Goal: Navigation & Orientation: Find specific page/section

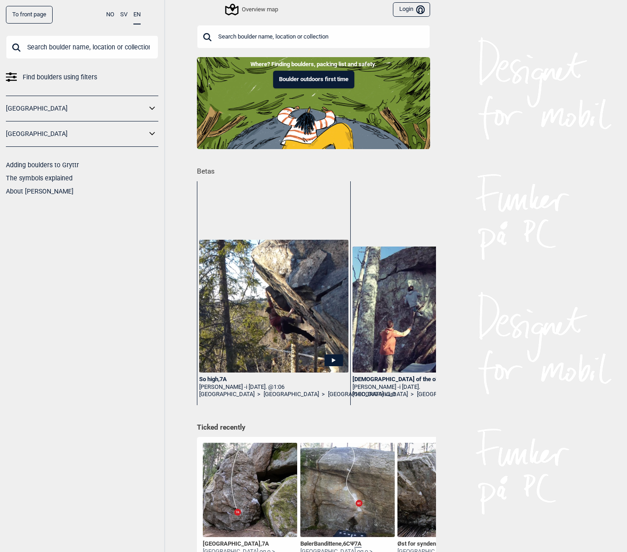
click at [153, 104] on icon at bounding box center [152, 108] width 12 height 13
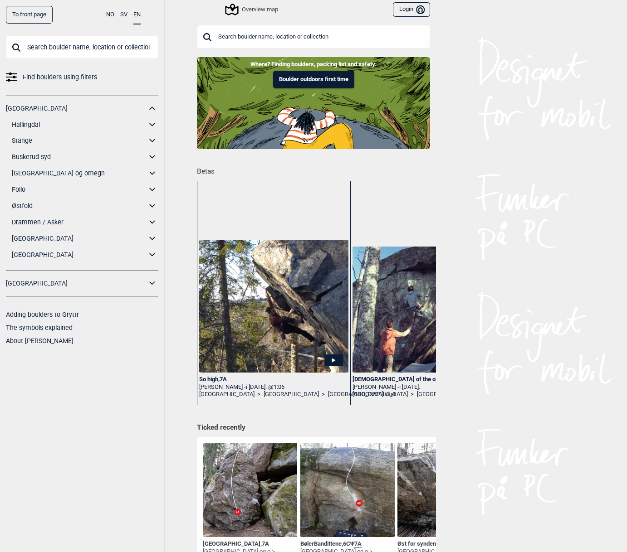
click at [33, 254] on link "[GEOGRAPHIC_DATA]" at bounding box center [79, 254] width 135 height 13
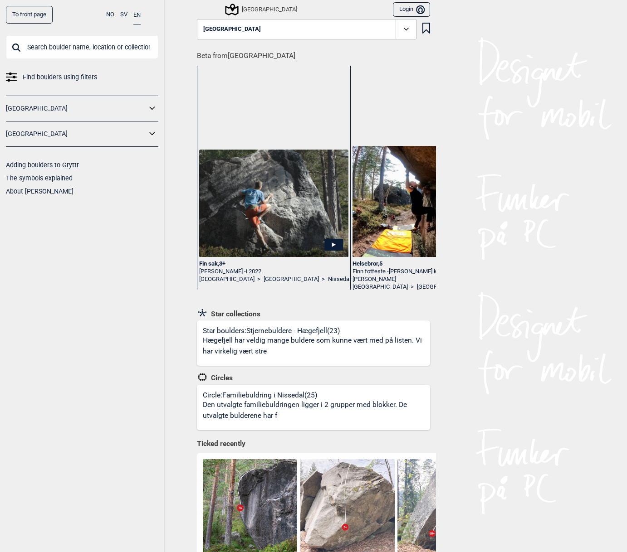
click at [152, 104] on icon at bounding box center [152, 108] width 12 height 13
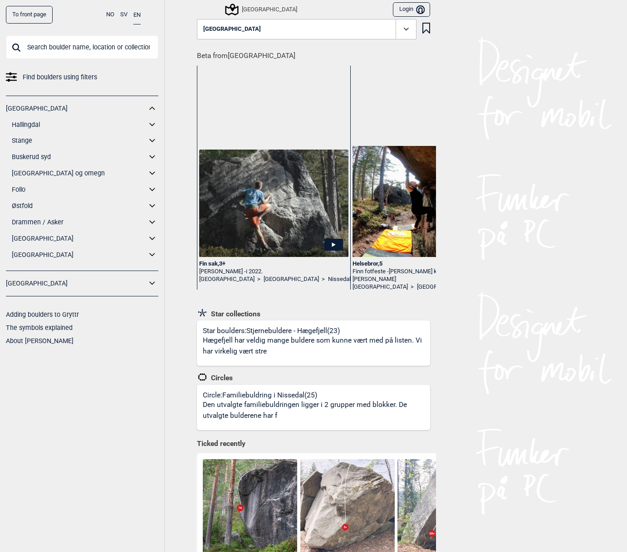
click at [27, 235] on link "[GEOGRAPHIC_DATA]" at bounding box center [79, 238] width 135 height 13
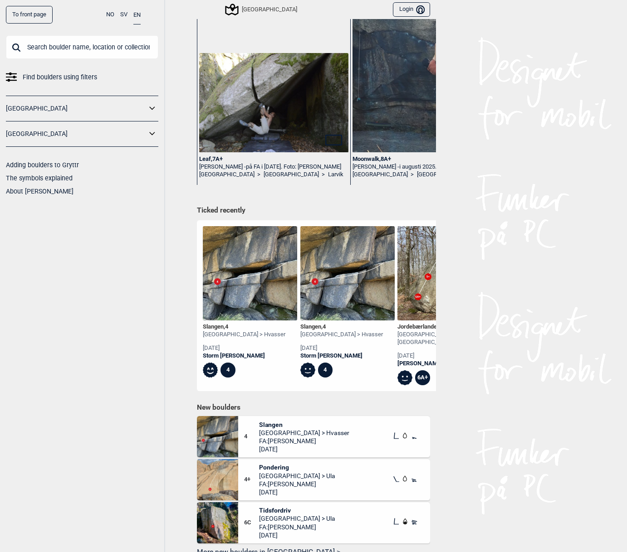
scroll to position [103, 0]
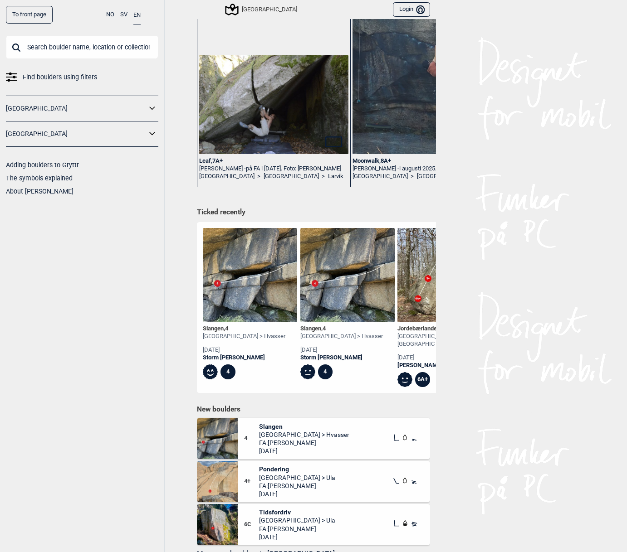
click at [154, 105] on icon at bounding box center [152, 108] width 12 height 13
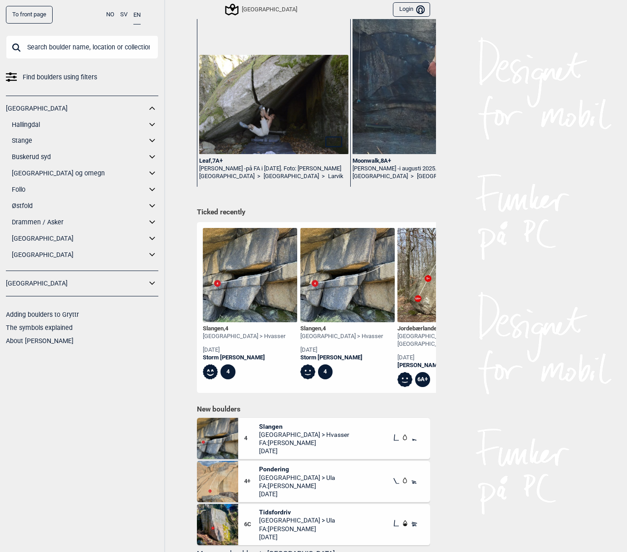
click at [153, 105] on icon at bounding box center [152, 108] width 12 height 13
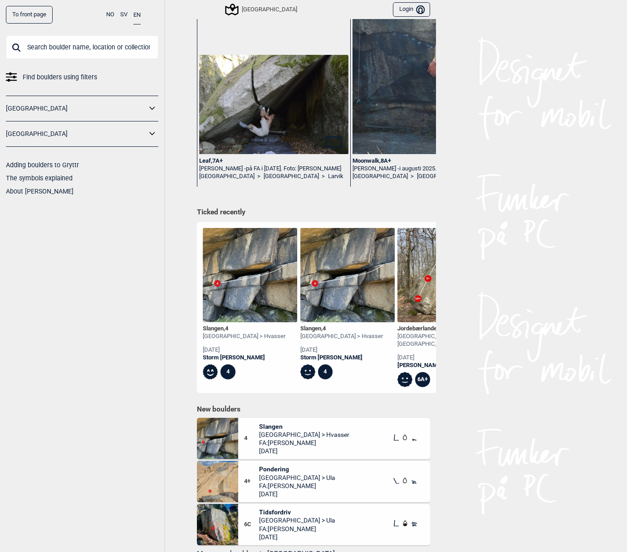
click at [154, 134] on icon at bounding box center [152, 133] width 12 height 13
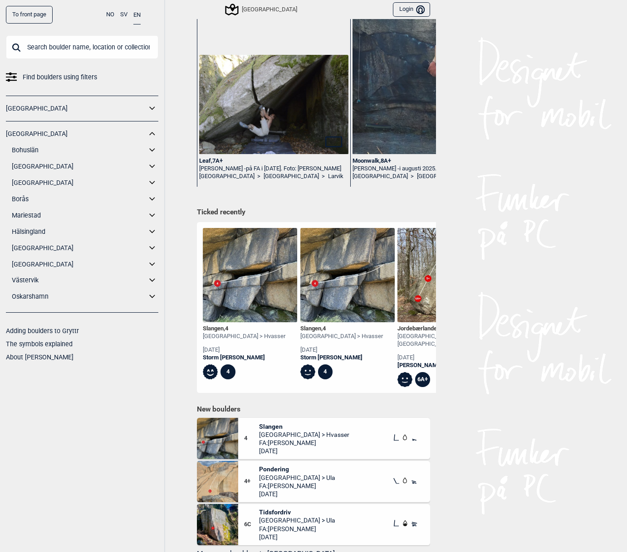
click at [154, 134] on icon at bounding box center [151, 133] width 5 height 3
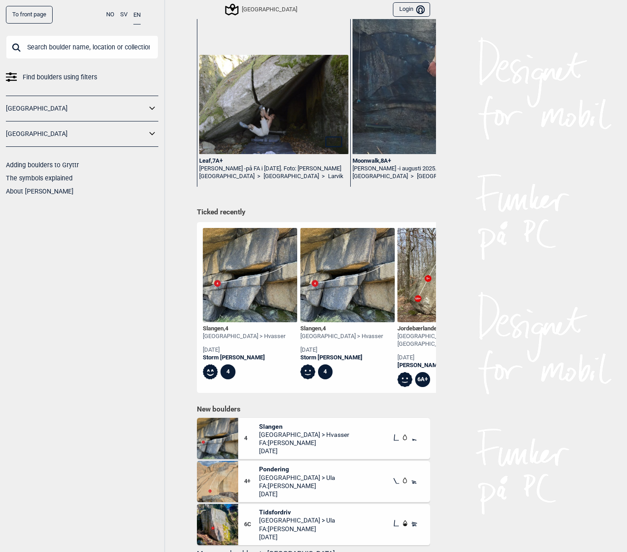
click at [154, 134] on icon at bounding box center [152, 133] width 12 height 13
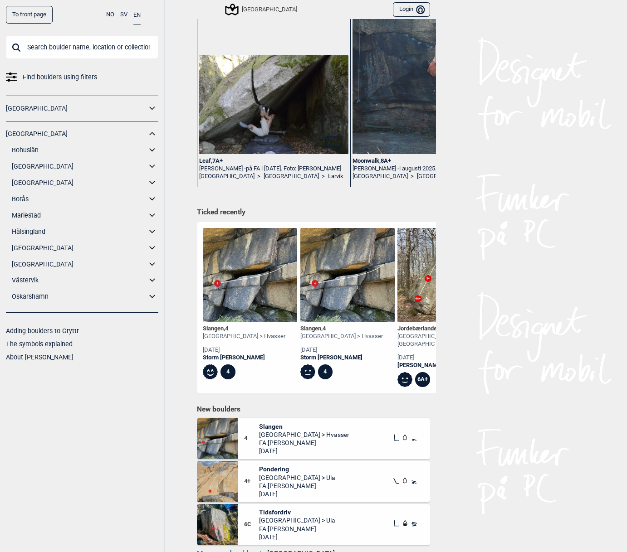
click at [151, 134] on icon at bounding box center [152, 133] width 12 height 13
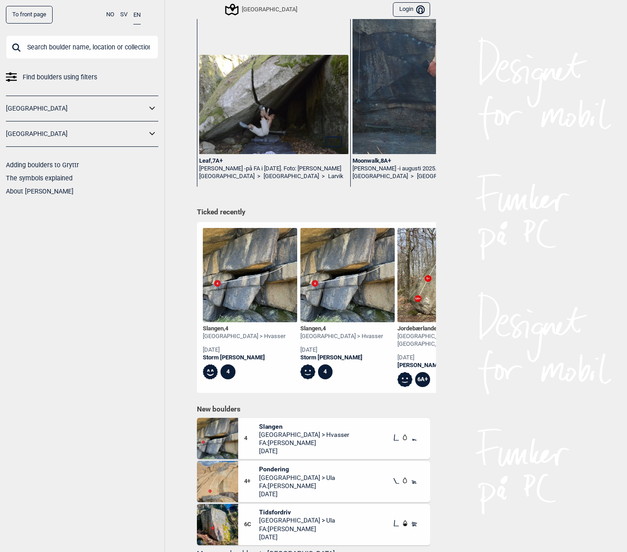
click at [153, 134] on icon at bounding box center [151, 133] width 5 height 3
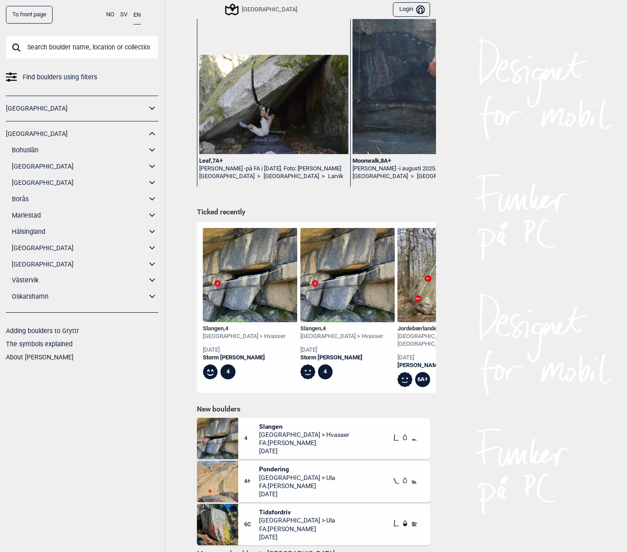
click at [23, 131] on link "[GEOGRAPHIC_DATA]" at bounding box center [76, 133] width 141 height 13
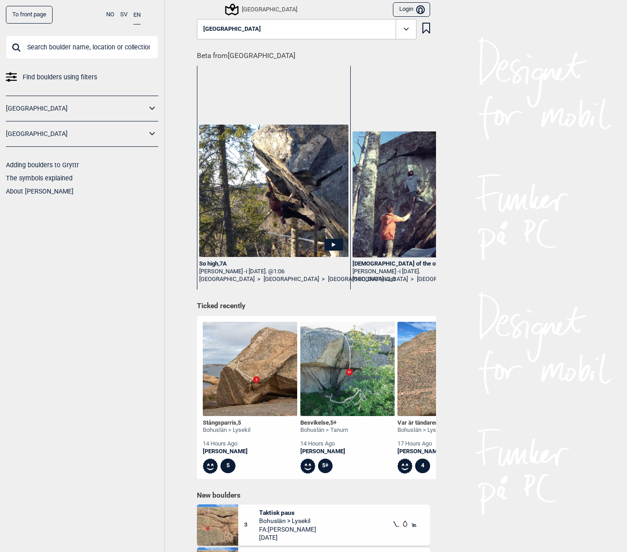
click at [248, 10] on div "[GEOGRAPHIC_DATA]" at bounding box center [261, 9] width 71 height 11
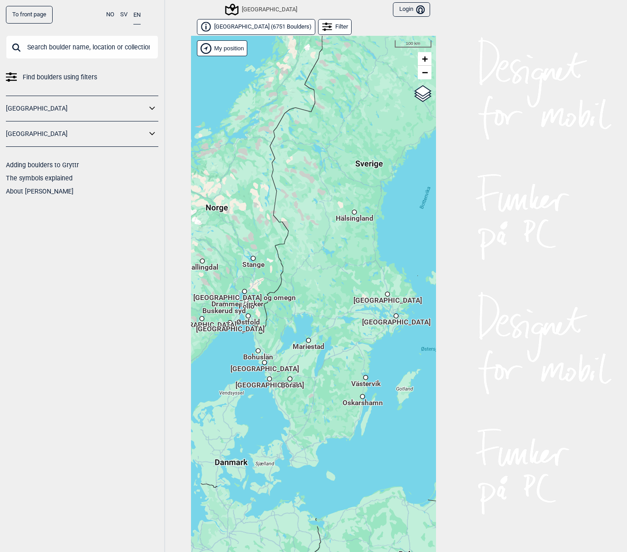
scroll to position [14, 0]
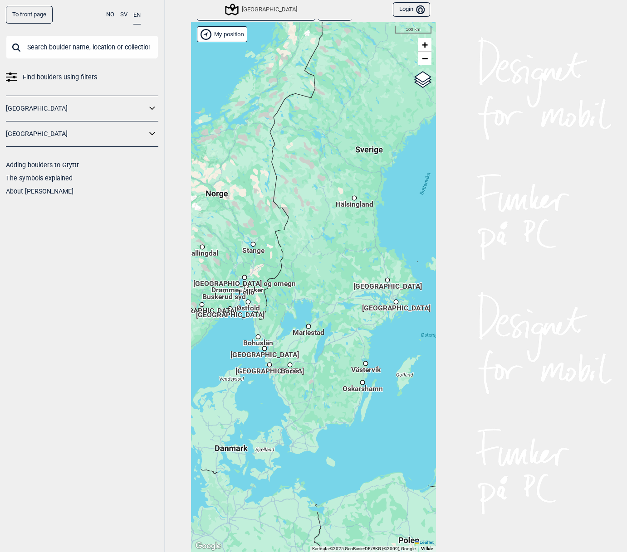
click at [355, 213] on div "Hallingdal Stange [GEOGRAPHIC_DATA] syd [GEOGRAPHIC_DATA] og omegn [GEOGRAPHIC_…" at bounding box center [313, 287] width 245 height 531
click at [354, 198] on div "Hälsingland" at bounding box center [353, 197] width 5 height 5
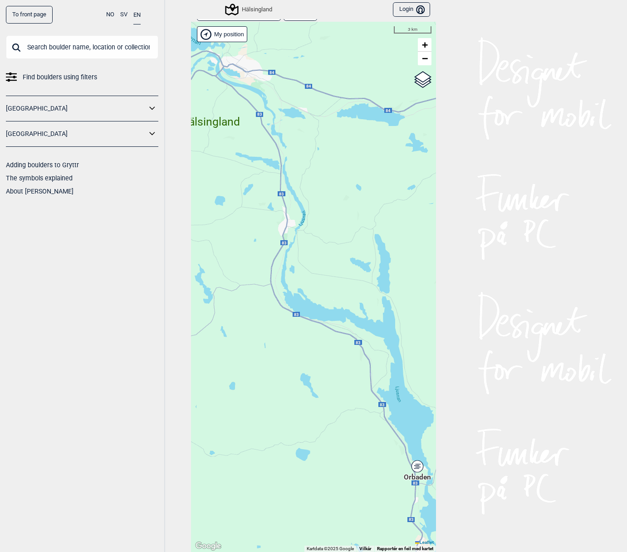
click at [252, 10] on div "Hälsingland" at bounding box center [249, 9] width 46 height 11
click at [19, 134] on link "[GEOGRAPHIC_DATA]" at bounding box center [76, 133] width 141 height 13
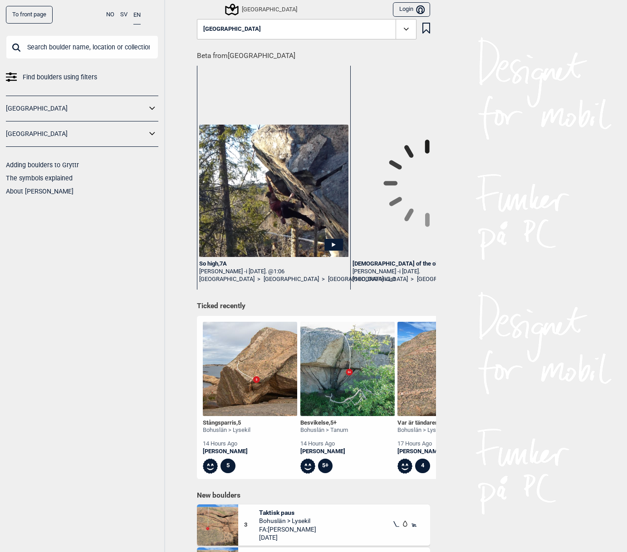
click at [253, 11] on div "[GEOGRAPHIC_DATA]" at bounding box center [261, 9] width 71 height 11
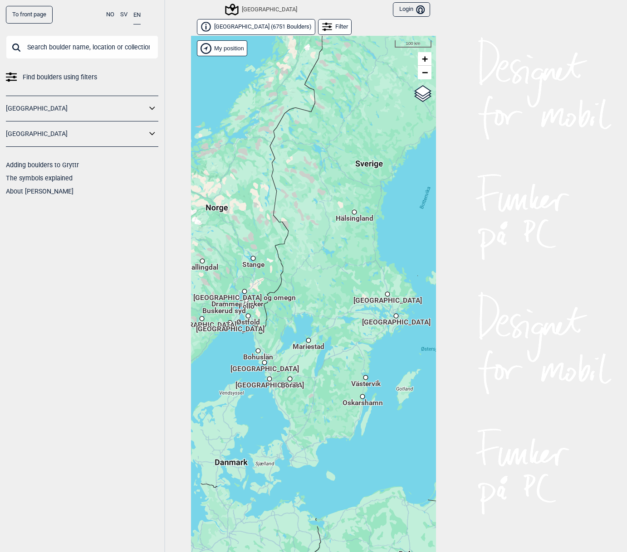
click at [386, 295] on div "Hallingdal Stange [GEOGRAPHIC_DATA] syd [GEOGRAPHIC_DATA] og omegn [GEOGRAPHIC_…" at bounding box center [313, 301] width 245 height 531
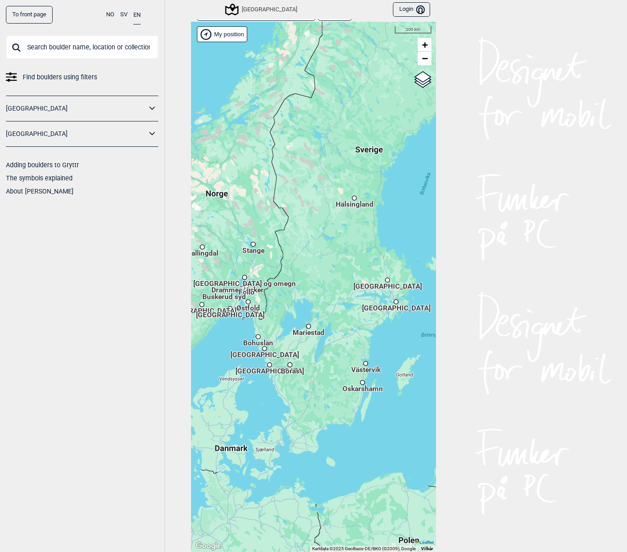
click at [385, 282] on span "[GEOGRAPHIC_DATA]" at bounding box center [387, 282] width 68 height 1
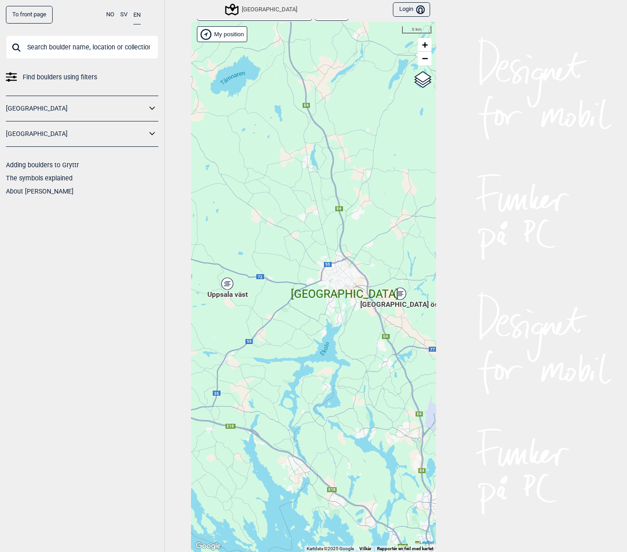
click at [225, 285] on div "Uppsala väst" at bounding box center [226, 283] width 5 height 5
